Goal: Browse casually

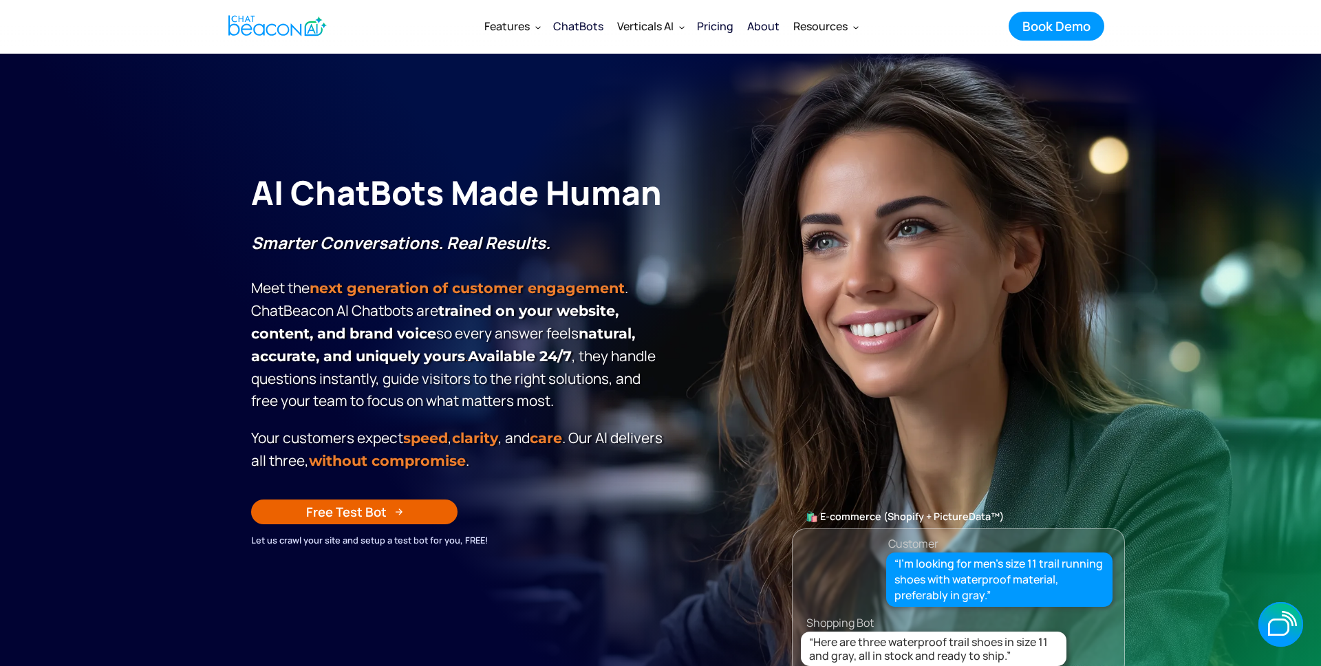
click at [1313, 334] on section "**********" at bounding box center [660, 398] width 1321 height 688
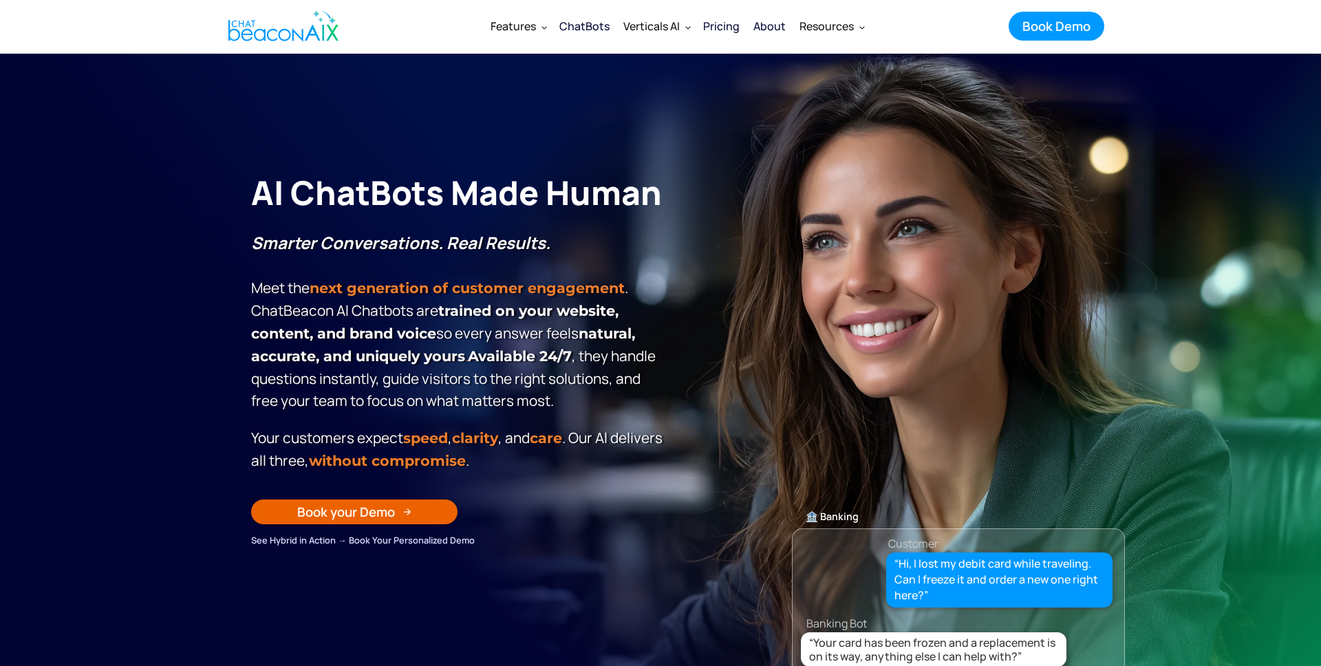
click at [1127, 138] on section "AI ChatBots Made Human Smarter Conversations. Real Results. Meet the next gener…" at bounding box center [660, 398] width 1321 height 688
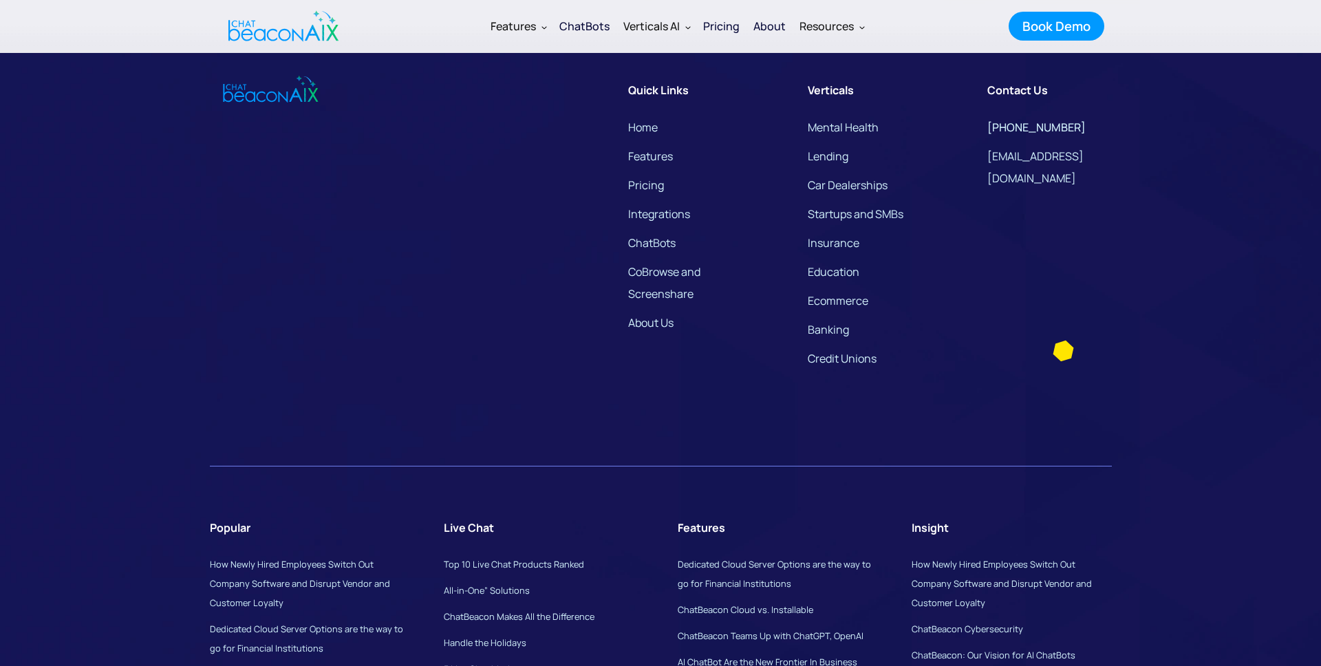
scroll to position [10411, 0]
